Goal: Subscribe to service/newsletter

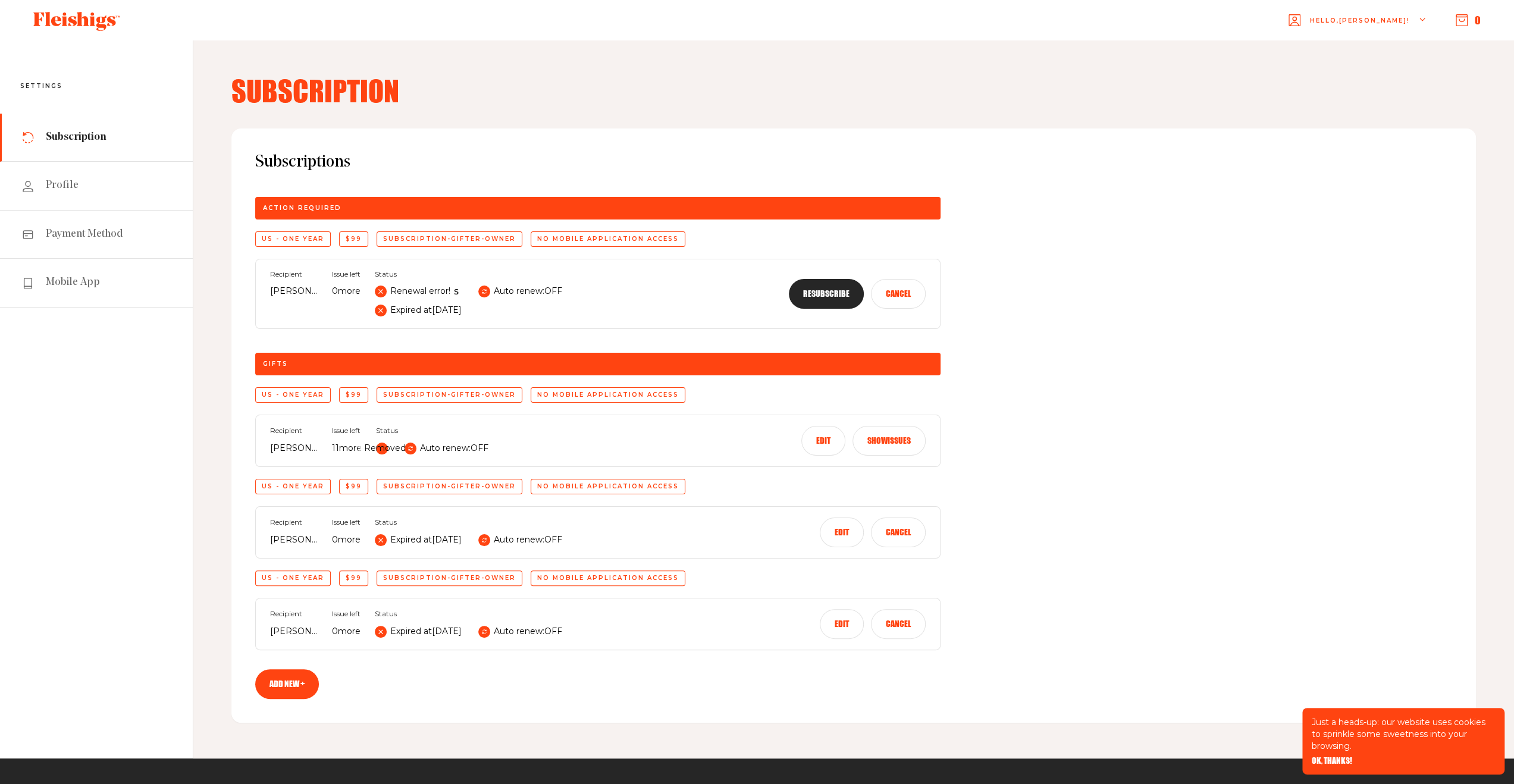
click at [91, 17] on icon at bounding box center [76, 21] width 87 height 19
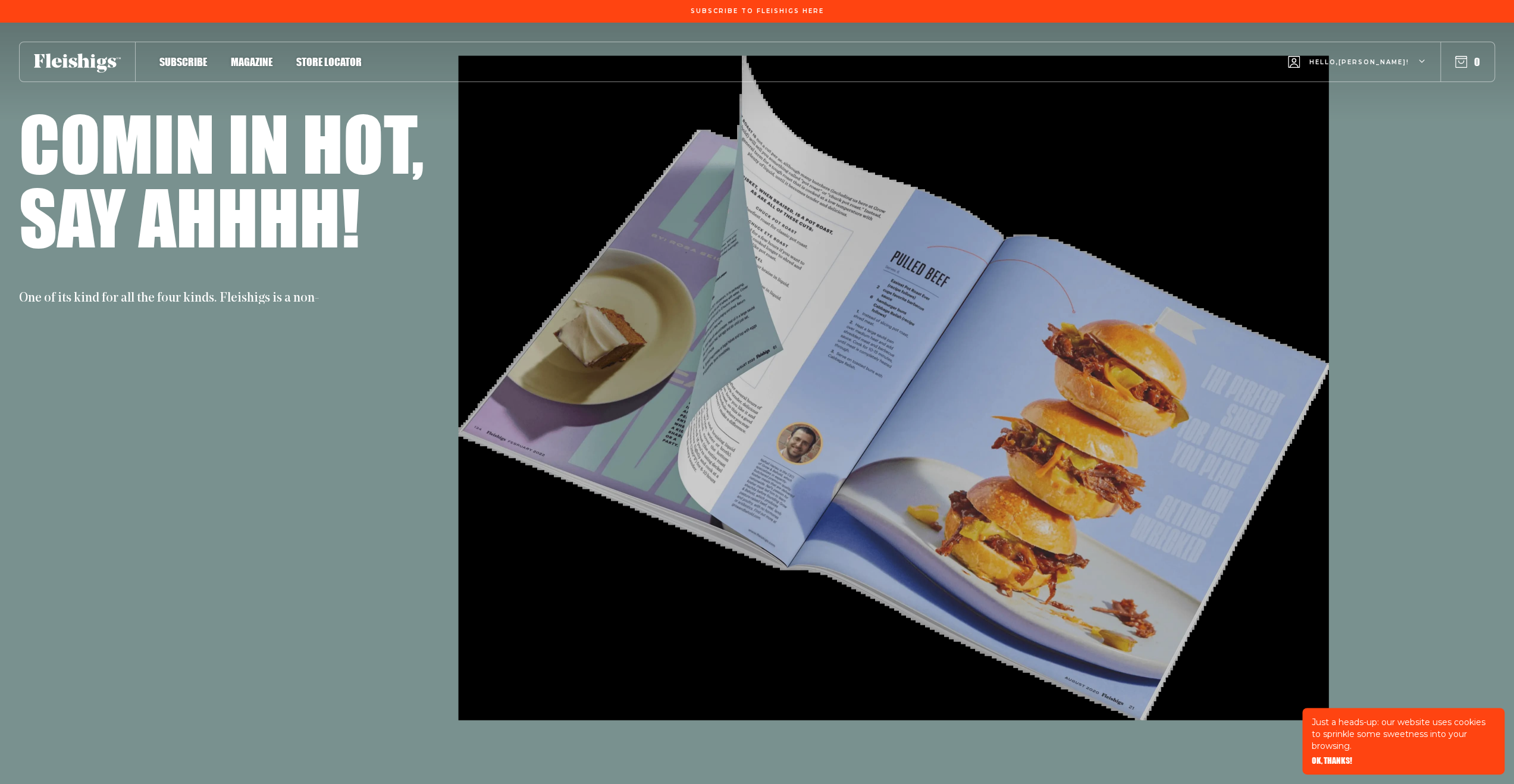
click at [184, 69] on div "Subscribe Magazine Store locator Hello, Kenneth ! 0" at bounding box center [756, 62] width 1476 height 40
click at [184, 56] on span "Subscribe" at bounding box center [183, 49] width 47 height 13
